Goal: Task Accomplishment & Management: Manage account settings

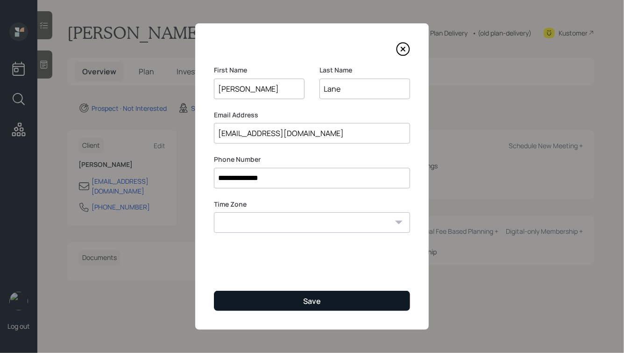
type input "Melanie"
click at [313, 298] on div "Save" at bounding box center [312, 301] width 18 height 10
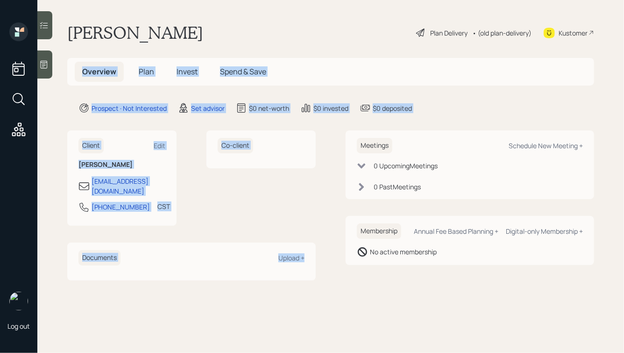
drag, startPoint x: 328, startPoint y: 272, endPoint x: 125, endPoint y: 52, distance: 299.5
click at [125, 52] on main "Melanie Lane Plan Delivery • (old plan-delivery) Kustomer Overview Plan Invest …" at bounding box center [330, 176] width 587 height 353
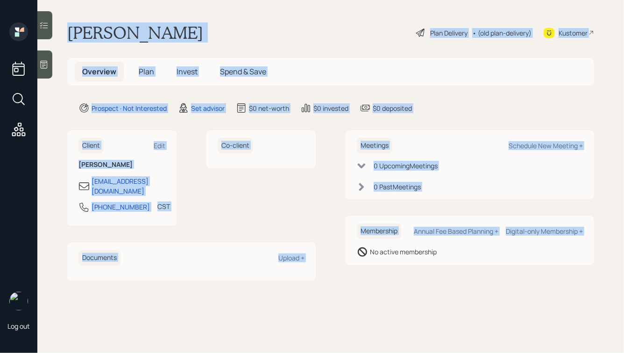
drag, startPoint x: 70, startPoint y: 28, endPoint x: 342, endPoint y: 293, distance: 379.6
click at [342, 293] on main "Melanie Lane Plan Delivery • (old plan-delivery) Kustomer Overview Plan Invest …" at bounding box center [330, 176] width 587 height 353
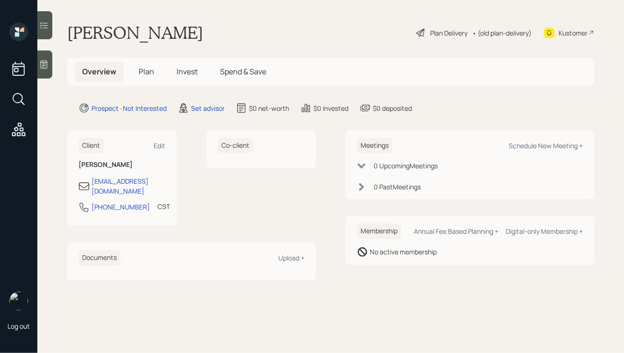
click at [375, 281] on main "Melanie Lane Plan Delivery • (old plan-delivery) Kustomer Overview Plan Invest …" at bounding box center [330, 176] width 587 height 353
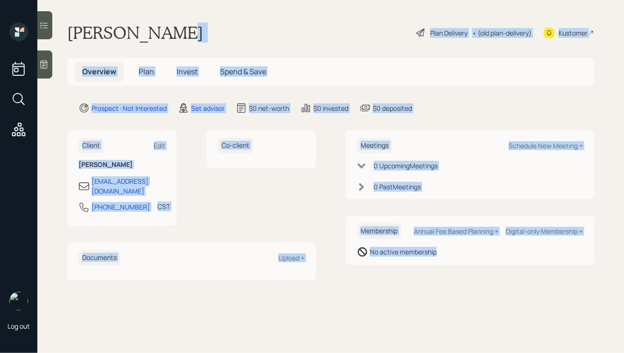
drag, startPoint x: 476, startPoint y: 274, endPoint x: 197, endPoint y: 39, distance: 364.7
click at [197, 39] on main "Melanie Lane Plan Delivery • (old plan-delivery) Kustomer Overview Plan Invest …" at bounding box center [330, 176] width 587 height 353
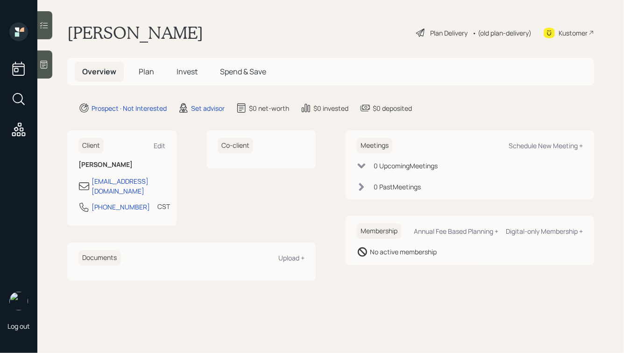
click at [140, 29] on h1 "Melanie Lane" at bounding box center [135, 32] width 136 height 21
click at [46, 61] on icon at bounding box center [44, 65] width 7 height 8
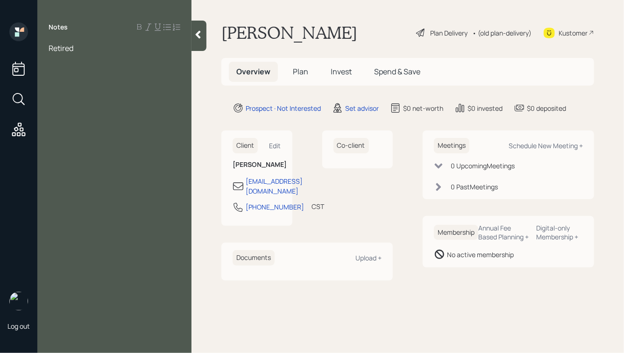
click at [101, 44] on div "Retired" at bounding box center [115, 48] width 132 height 10
click at [80, 57] on div at bounding box center [115, 58] width 132 height 10
click at [176, 50] on div "Retired, has had some health issues" at bounding box center [115, 48] width 132 height 10
click at [109, 81] on div "IRA:" at bounding box center [115, 79] width 132 height 10
click at [99, 71] on div "Savings:" at bounding box center [115, 69] width 132 height 10
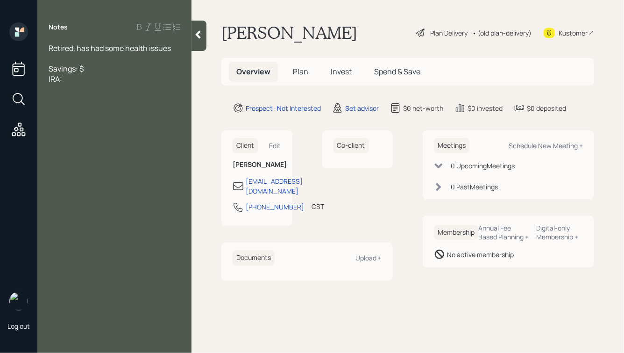
drag, startPoint x: 95, startPoint y: 69, endPoint x: 84, endPoint y: 69, distance: 10.7
click at [84, 69] on div "Savings: $" at bounding box center [115, 69] width 132 height 10
click at [76, 79] on div "IRA:" at bounding box center [115, 79] width 132 height 10
click at [118, 71] on div "Savings: $100k" at bounding box center [115, 69] width 132 height 10
click at [95, 79] on div "IRA:" at bounding box center [115, 79] width 132 height 10
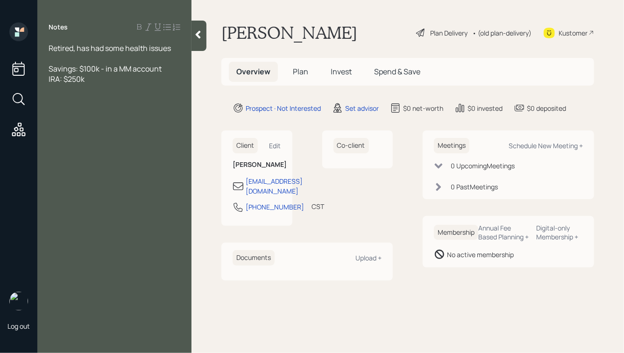
click at [78, 81] on span "IRA: $250k" at bounding box center [67, 79] width 36 height 10
click at [95, 78] on div "IRA: $240k" at bounding box center [115, 79] width 132 height 10
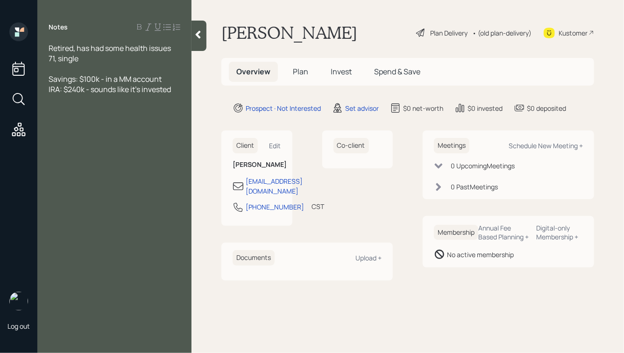
click at [177, 92] on div "IRA: $240k - sounds like it's invested" at bounding box center [115, 89] width 132 height 10
click at [73, 152] on span "Home: , $118k left @ 2.235%" at bounding box center [96, 151] width 94 height 10
click at [128, 152] on span "Home: , $118k left @ 2.235%" at bounding box center [95, 151] width 93 height 10
click at [72, 153] on span "Home: , $118k left @ 2.375%" at bounding box center [95, 151] width 92 height 10
click at [162, 153] on div "Home: , $118k left @ 2.375%" at bounding box center [115, 151] width 132 height 10
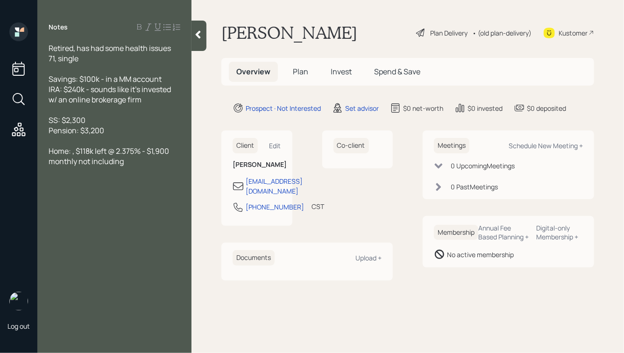
click at [90, 162] on span "Home: , $118k left @ 2.375% - $1,900 monthly not including" at bounding box center [110, 156] width 122 height 21
click at [119, 161] on div "Home: , $118k left @ 2.375% - $1,900 monthly including" at bounding box center [115, 156] width 132 height 21
click at [69, 153] on span "Home: , $118k left @ 2.375% - $1,900 monthly including escrow" at bounding box center [110, 156] width 122 height 21
click at [93, 153] on span "Home in MS: , $118k left @ 2.375% - $1,900 monthly including escrow" at bounding box center [115, 161] width 132 height 31
click at [170, 167] on div "Home in MS: , $118k left @ 2.375% - $1,900 monthly including escrow" at bounding box center [115, 161] width 132 height 31
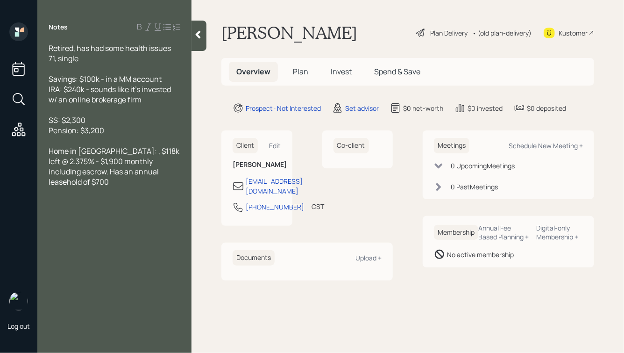
click at [90, 151] on span "Home in MS: , $118k left @ 2.375% - $1,900 monthly including escrow. Has an ann…" at bounding box center [115, 166] width 132 height 41
drag, startPoint x: 125, startPoint y: 132, endPoint x: 76, endPoint y: 100, distance: 58.7
click at [78, 101] on div "Retired, has had some health issues 71, single Savings: $100k - in a MM account…" at bounding box center [115, 125] width 132 height 164
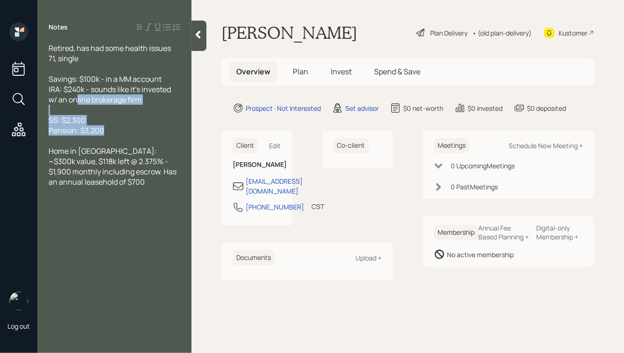
click at [121, 120] on div "SS: $2,300" at bounding box center [115, 120] width 132 height 10
click at [86, 186] on div "Home in MS: ~$300k value, $118k left @ 2.375% - $1,900 monthly including escrow…" at bounding box center [115, 166] width 132 height 41
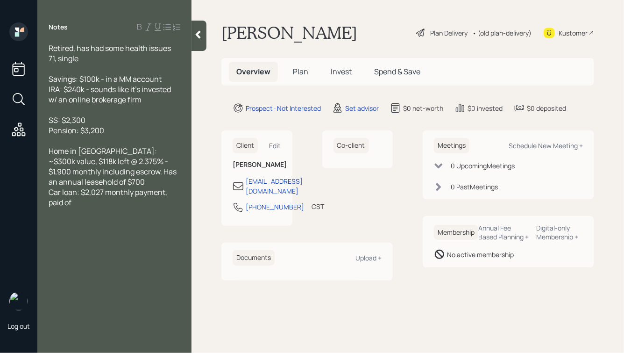
click at [105, 193] on span "Car loan: $2,027 monthly payment, paid of" at bounding box center [109, 197] width 120 height 21
drag, startPoint x: 104, startPoint y: 197, endPoint x: 90, endPoint y: 195, distance: 14.2
click at [90, 195] on span "Car loan: $2,027 monthly payment, paid of" at bounding box center [109, 197] width 120 height 21
click at [99, 202] on div "Car loan: $2k monthly payment, paid of" at bounding box center [115, 197] width 132 height 21
click at [68, 204] on span "Car loan: $2k monthly payment, paid off in 2027" at bounding box center [111, 197] width 125 height 21
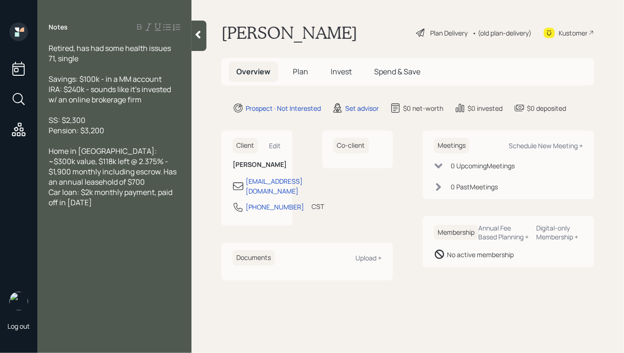
drag, startPoint x: 121, startPoint y: 208, endPoint x: 46, endPoint y: 114, distance: 120.0
click at [46, 115] on div "Retired, has had some health issues 71, single Savings: $100k - in a MM account…" at bounding box center [114, 135] width 154 height 185
click at [128, 154] on span "Home in MS: ~$300k value, $118k left @ 2.375% - $1,900 monthly including escrow…" at bounding box center [113, 166] width 129 height 41
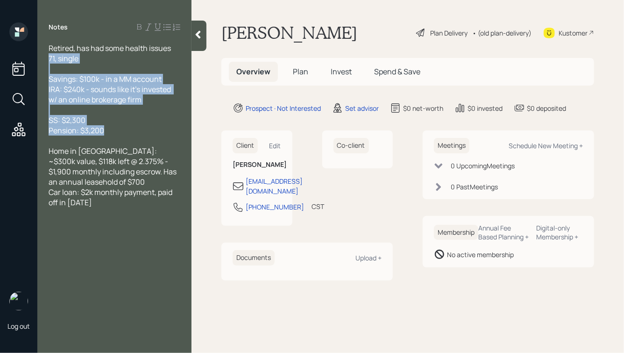
drag, startPoint x: 120, startPoint y: 135, endPoint x: 36, endPoint y: 56, distance: 114.7
click at [36, 56] on div "Log out Notes Retired, has had some health issues 71, single Savings: $100k - i…" at bounding box center [312, 176] width 624 height 353
click at [80, 64] on div at bounding box center [115, 69] width 132 height 10
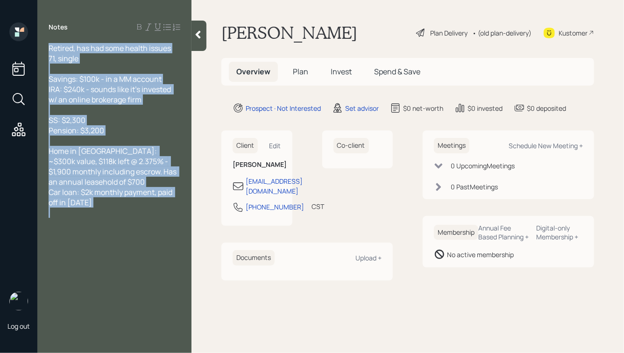
drag, startPoint x: 49, startPoint y: 45, endPoint x: 169, endPoint y: 228, distance: 218.9
click at [169, 228] on div "Retired, has had some health issues 71, single Savings: $100k - in a MM account…" at bounding box center [115, 135] width 132 height 185
click at [133, 198] on span "Car loan: $2k monthly payment, paid off in Mar 2027" at bounding box center [111, 197] width 125 height 21
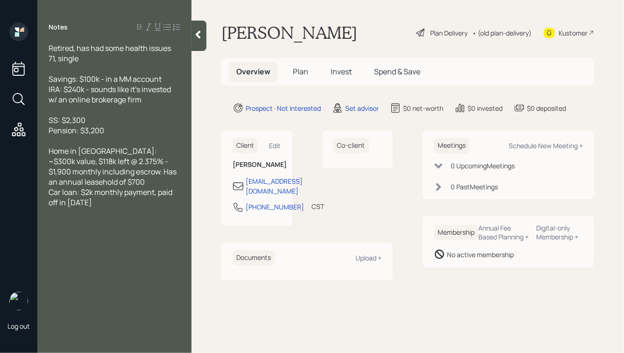
click at [101, 214] on div at bounding box center [115, 212] width 132 height 10
click at [198, 38] on icon at bounding box center [197, 34] width 9 height 9
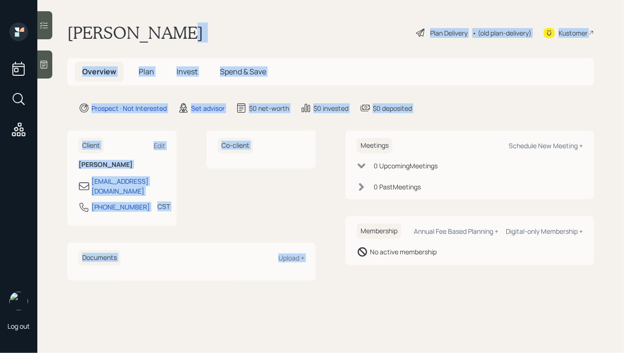
drag, startPoint x: 443, startPoint y: 115, endPoint x: 239, endPoint y: 26, distance: 223.2
click at [239, 27] on main "Melanie Lane Plan Delivery • (old plan-delivery) Kustomer Overview Plan Invest …" at bounding box center [330, 176] width 587 height 353
click at [239, 26] on div "Melanie Lane Plan Delivery • (old plan-delivery) Kustomer" at bounding box center [330, 32] width 527 height 21
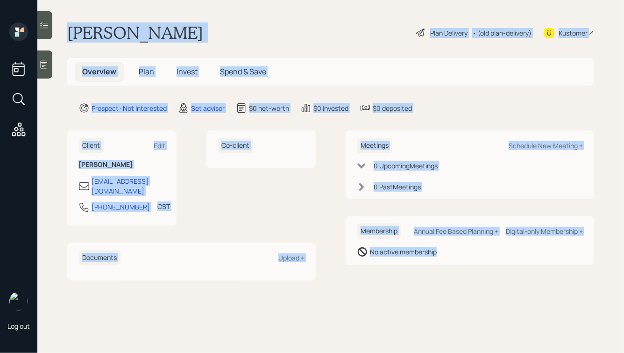
drag, startPoint x: 66, startPoint y: 28, endPoint x: 454, endPoint y: 280, distance: 462.4
click at [454, 280] on main "Melanie Lane Plan Delivery • (old plan-delivery) Kustomer Overview Plan Invest …" at bounding box center [330, 176] width 587 height 353
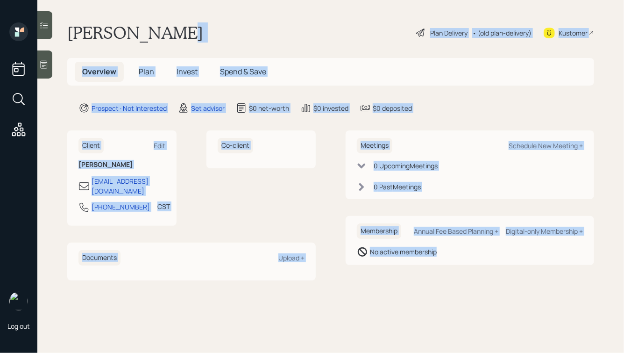
drag, startPoint x: 517, startPoint y: 288, endPoint x: 263, endPoint y: 37, distance: 356.5
click at [263, 37] on main "Melanie Lane Plan Delivery • (old plan-delivery) Kustomer Overview Plan Invest …" at bounding box center [330, 176] width 587 height 353
click at [238, 34] on div "Melanie Lane Plan Delivery • (old plan-delivery) Kustomer" at bounding box center [330, 32] width 527 height 21
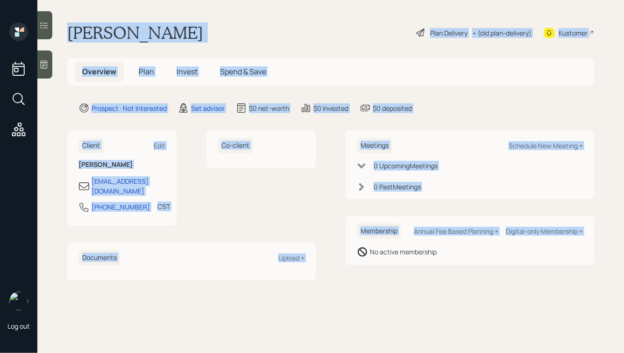
drag, startPoint x: 67, startPoint y: 27, endPoint x: 354, endPoint y: 310, distance: 402.7
click at [354, 310] on main "Melanie Lane Plan Delivery • (old plan-delivery) Kustomer Overview Plan Invest …" at bounding box center [330, 176] width 587 height 353
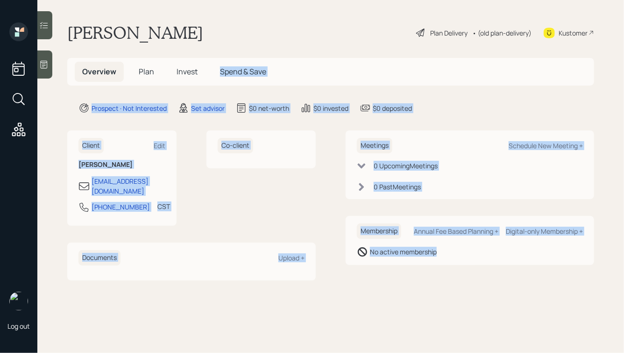
drag, startPoint x: 447, startPoint y: 274, endPoint x: 225, endPoint y: 52, distance: 314.2
click at [225, 52] on main "Melanie Lane Plan Delivery • (old plan-delivery) Kustomer Overview Plan Invest …" at bounding box center [330, 176] width 587 height 353
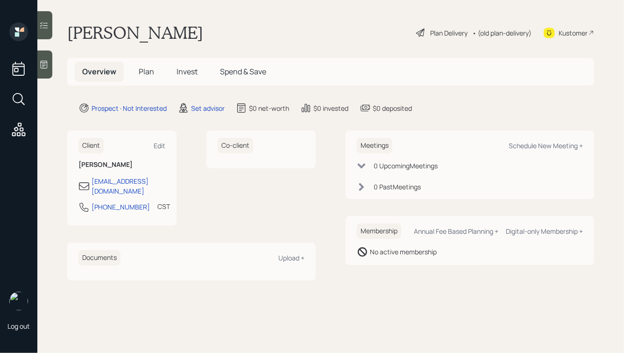
click at [159, 21] on main "Melanie Lane Plan Delivery • (old plan-delivery) Kustomer Overview Plan Invest …" at bounding box center [330, 176] width 587 height 353
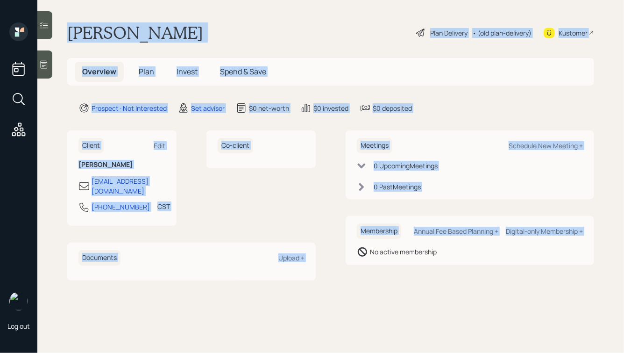
drag, startPoint x: 65, startPoint y: 29, endPoint x: 359, endPoint y: 301, distance: 400.3
click at [359, 301] on main "Melanie Lane Plan Delivery • (old plan-delivery) Kustomer Overview Plan Invest …" at bounding box center [330, 176] width 587 height 353
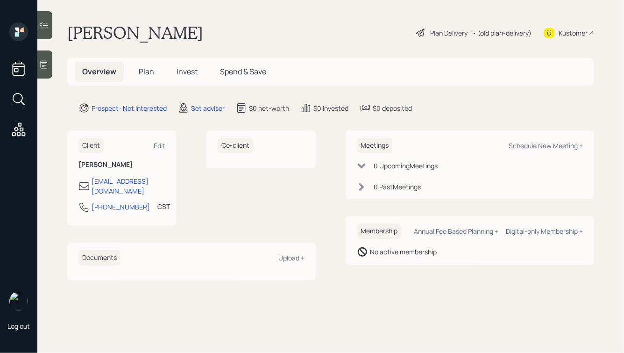
click at [452, 273] on main "Melanie Lane Plan Delivery • (old plan-delivery) Kustomer Overview Plan Invest …" at bounding box center [330, 176] width 587 height 353
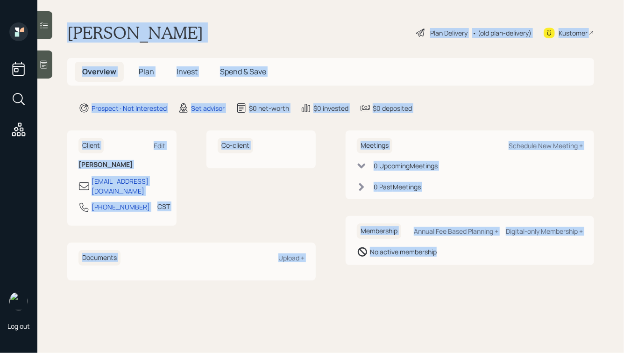
drag, startPoint x: 452, startPoint y: 273, endPoint x: 174, endPoint y: -6, distance: 393.5
click at [174, 0] on html "Log out Melanie Lane Plan Delivery • (old plan-delivery) Kustomer Overview Plan…" at bounding box center [312, 176] width 624 height 353
click at [164, 24] on h1 "Melanie Lane" at bounding box center [135, 32] width 136 height 21
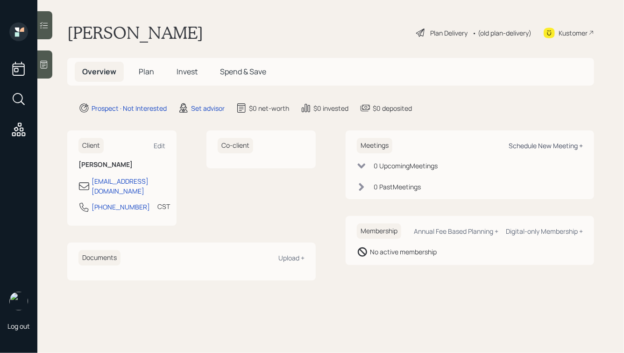
click at [523, 147] on div "Schedule New Meeting +" at bounding box center [546, 145] width 74 height 9
select select "round-robin"
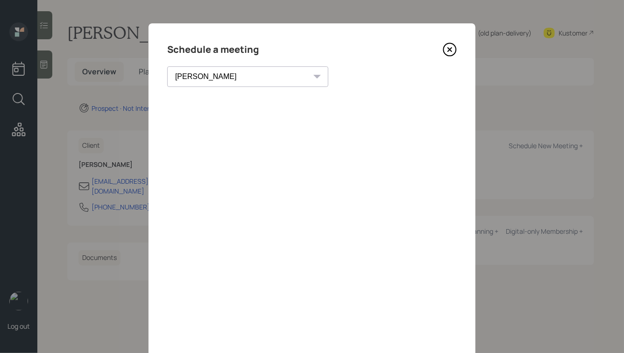
click at [449, 53] on icon at bounding box center [450, 50] width 14 height 14
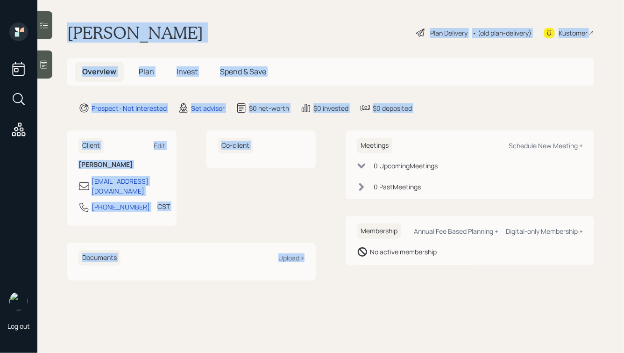
drag, startPoint x: 68, startPoint y: 29, endPoint x: 318, endPoint y: 292, distance: 362.8
click at [318, 292] on main "Melanie Lane Plan Delivery • (old plan-delivery) Kustomer Overview Plan Invest …" at bounding box center [330, 176] width 587 height 353
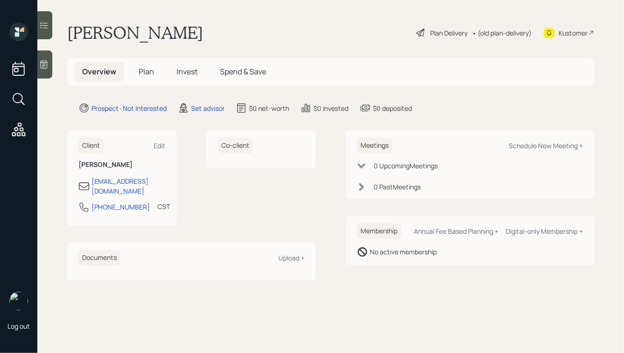
click at [41, 60] on icon at bounding box center [43, 64] width 9 height 9
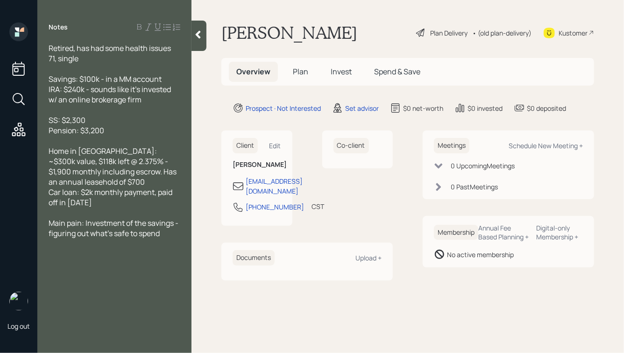
click at [199, 38] on icon at bounding box center [197, 34] width 9 height 9
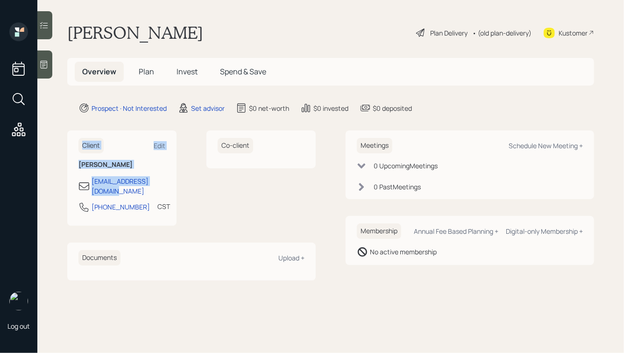
drag, startPoint x: 179, startPoint y: 184, endPoint x: 74, endPoint y: 121, distance: 122.7
click at [74, 121] on main "Melanie Lane Plan Delivery • (old plan-delivery) Kustomer Overview Plan Invest …" at bounding box center [330, 176] width 587 height 353
click at [76, 130] on main "Melanie Lane Plan Delivery • (old plan-delivery) Kustomer Overview Plan Invest …" at bounding box center [330, 176] width 587 height 353
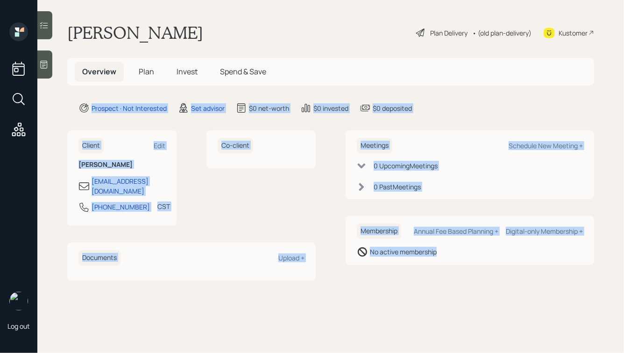
drag, startPoint x: 67, startPoint y: 101, endPoint x: 423, endPoint y: 306, distance: 410.4
click at [423, 306] on main "Melanie Lane Plan Delivery • (old plan-delivery) Kustomer Overview Plan Invest …" at bounding box center [330, 176] width 587 height 353
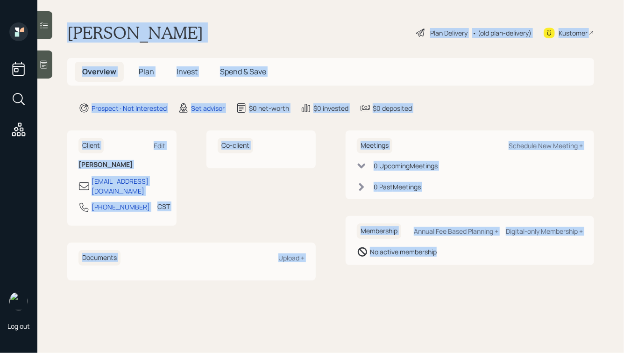
drag, startPoint x: 66, startPoint y: 28, endPoint x: 416, endPoint y: 306, distance: 446.9
click at [416, 306] on main "Melanie Lane Plan Delivery • (old plan-delivery) Kustomer Overview Plan Invest …" at bounding box center [330, 176] width 587 height 353
click at [400, 283] on main "Melanie Lane Plan Delivery • (old plan-delivery) Kustomer Overview Plan Invest …" at bounding box center [330, 176] width 587 height 353
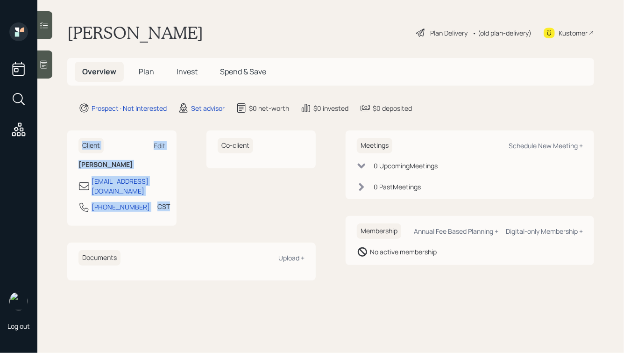
drag, startPoint x: 179, startPoint y: 215, endPoint x: 63, endPoint y: 121, distance: 150.2
click at [63, 121] on main "Melanie Lane Plan Delivery • (old plan-delivery) Kustomer Overview Plan Invest …" at bounding box center [330, 176] width 587 height 353
click at [69, 127] on main "Melanie Lane Plan Delivery • (old plan-delivery) Kustomer Overview Plan Invest …" at bounding box center [330, 176] width 587 height 353
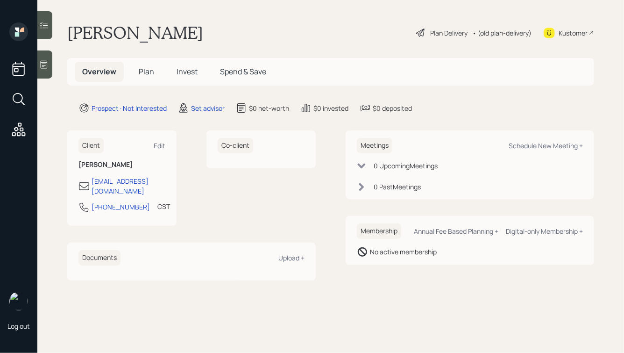
click at [44, 64] on icon at bounding box center [44, 65] width 7 height 8
